Goal: Information Seeking & Learning: Learn about a topic

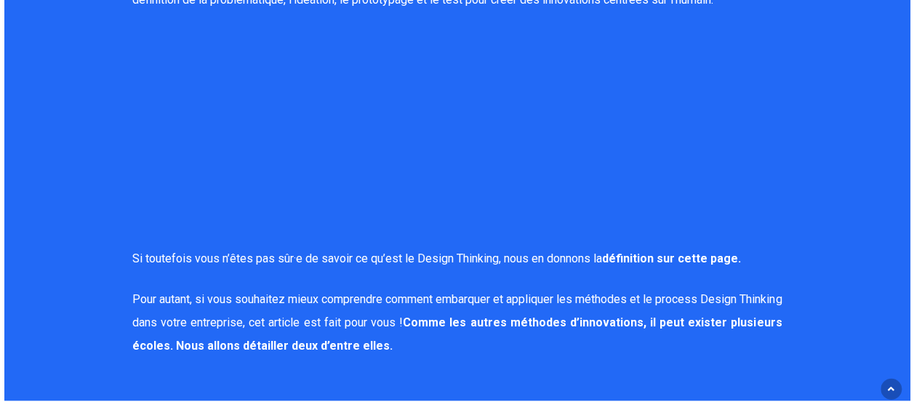
scroll to position [1296, 0]
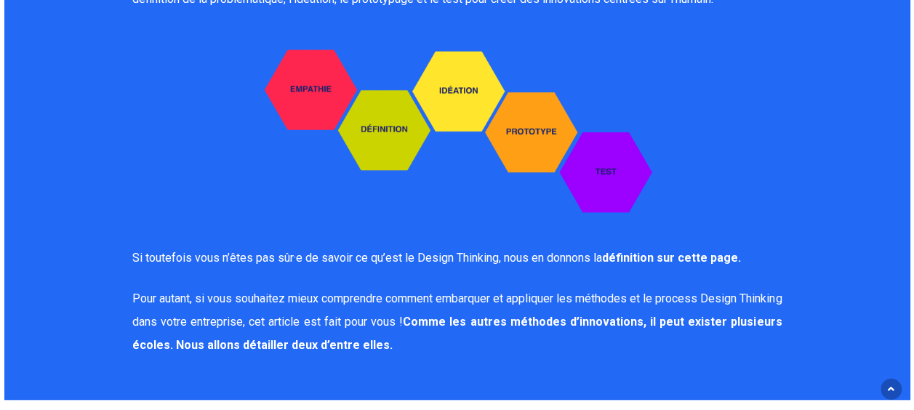
click at [624, 250] on link "définition sur cette page" at bounding box center [670, 257] width 136 height 14
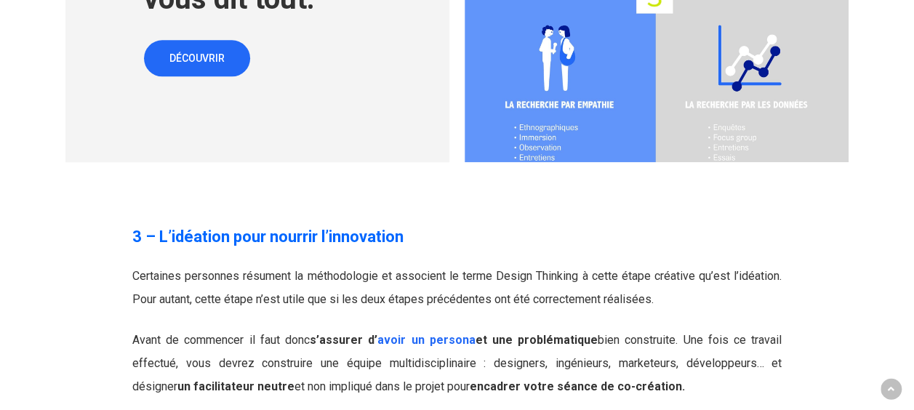
scroll to position [3589, 0]
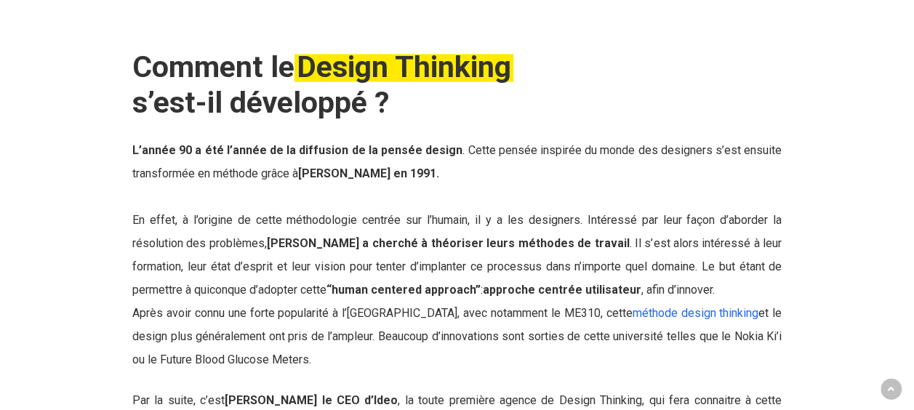
scroll to position [1437, 0]
